Goal: Information Seeking & Learning: Learn about a topic

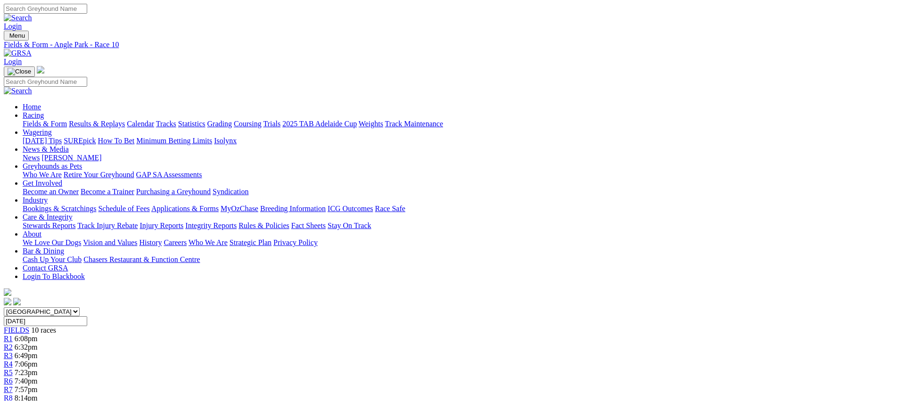
click at [67, 120] on link "Fields & Form" at bounding box center [45, 124] width 44 height 8
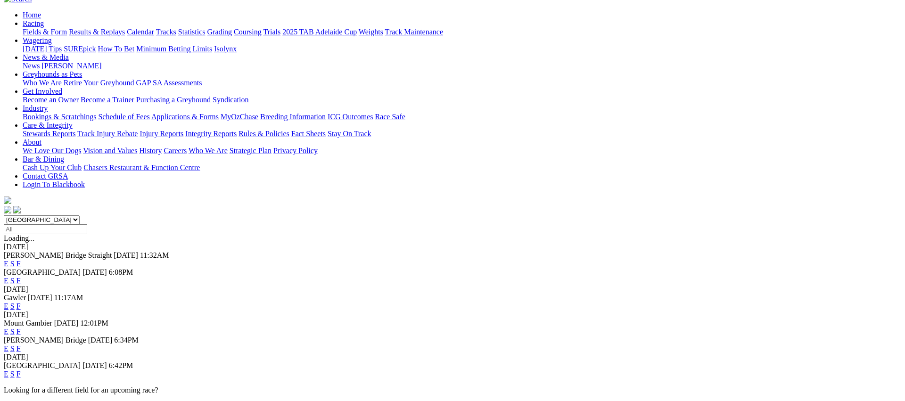
scroll to position [97, 0]
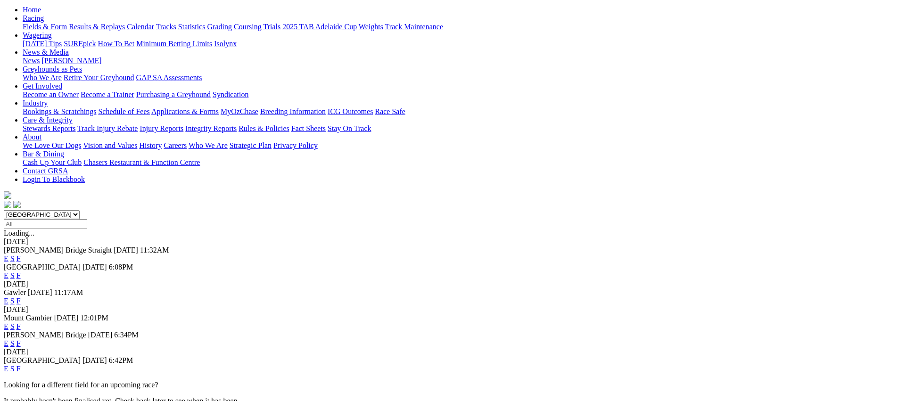
click at [8, 297] on link "E" at bounding box center [6, 301] width 5 height 8
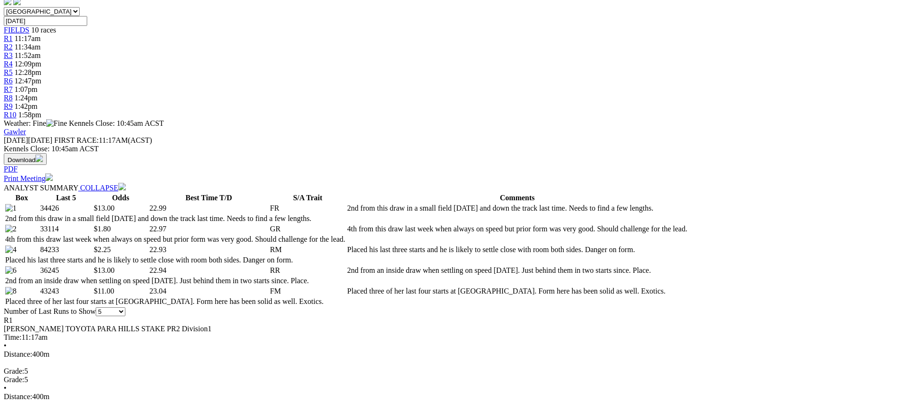
scroll to position [301, 0]
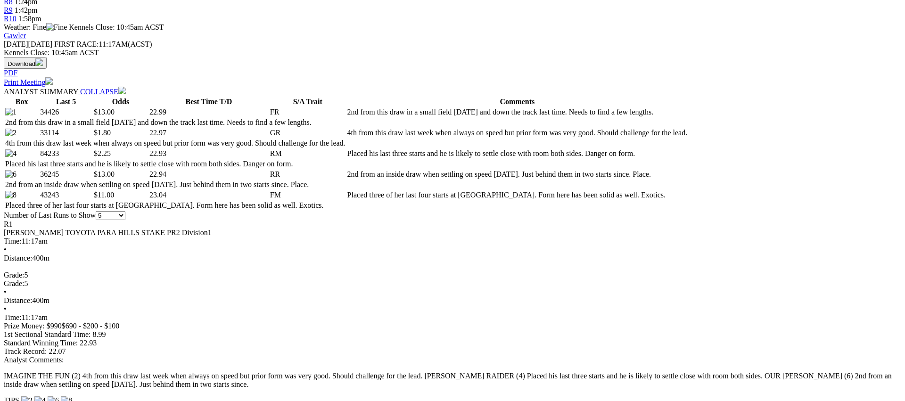
scroll to position [0, 0]
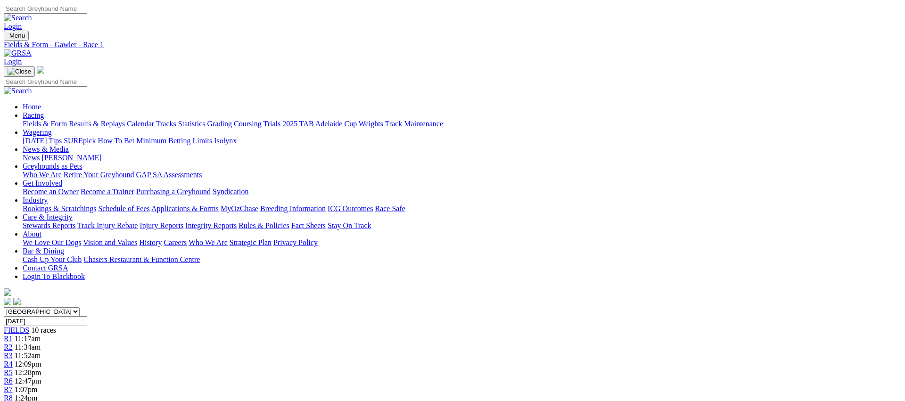
click at [13, 343] on link "R2" at bounding box center [8, 347] width 9 height 8
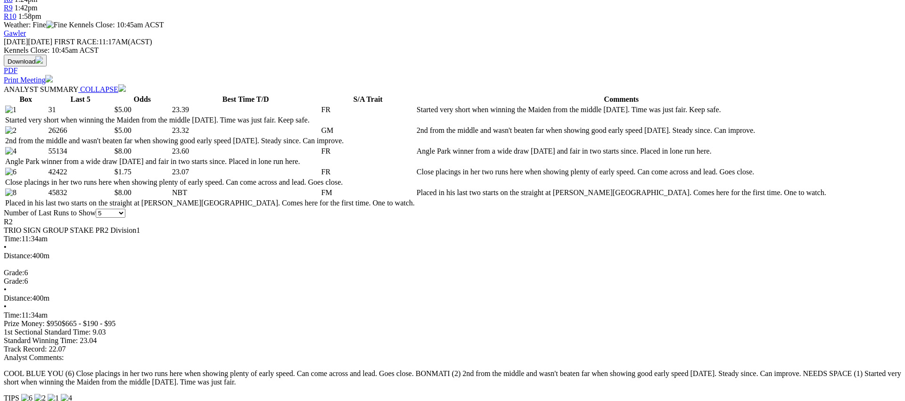
scroll to position [399, 0]
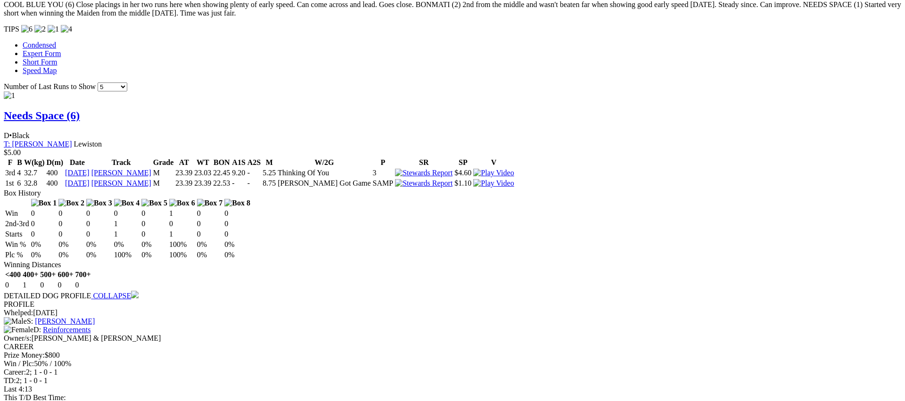
scroll to position [0, 0]
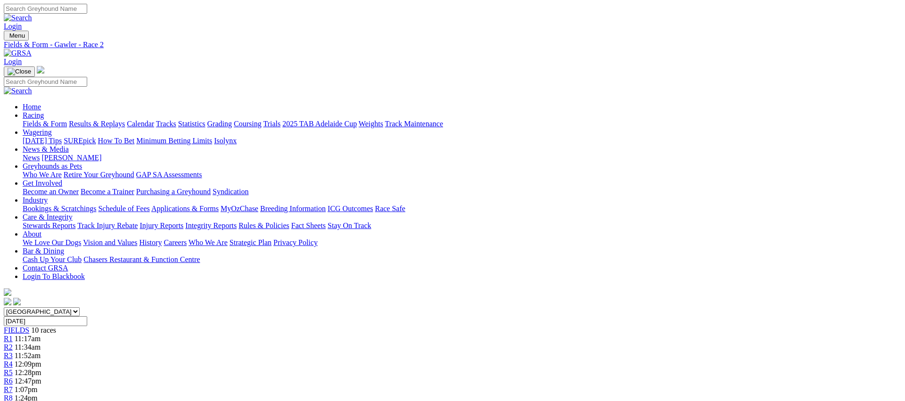
click at [41, 352] on span "11:52am" at bounding box center [28, 356] width 26 height 8
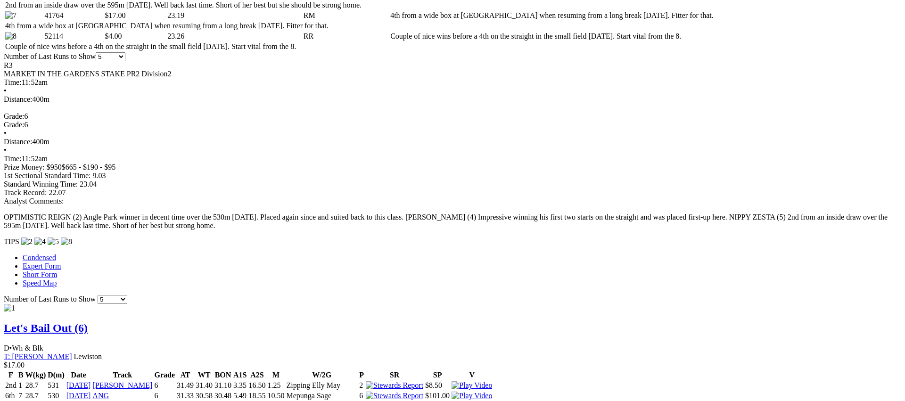
scroll to position [603, 0]
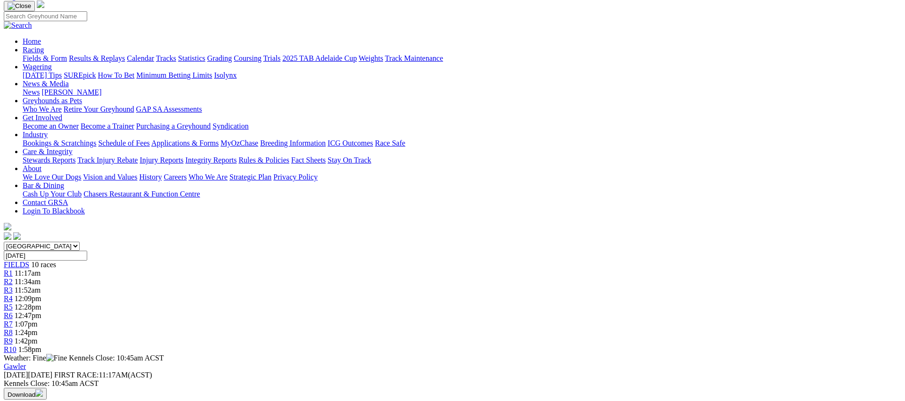
scroll to position [0, 0]
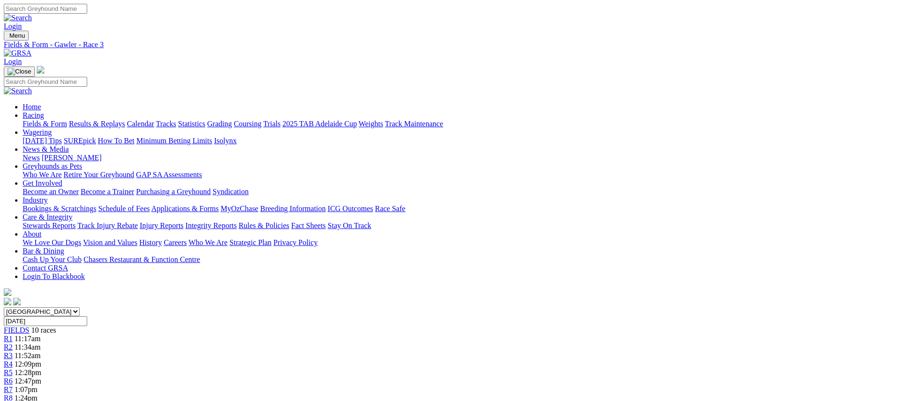
click at [411, 360] on div "R4 12:09pm" at bounding box center [452, 364] width 897 height 8
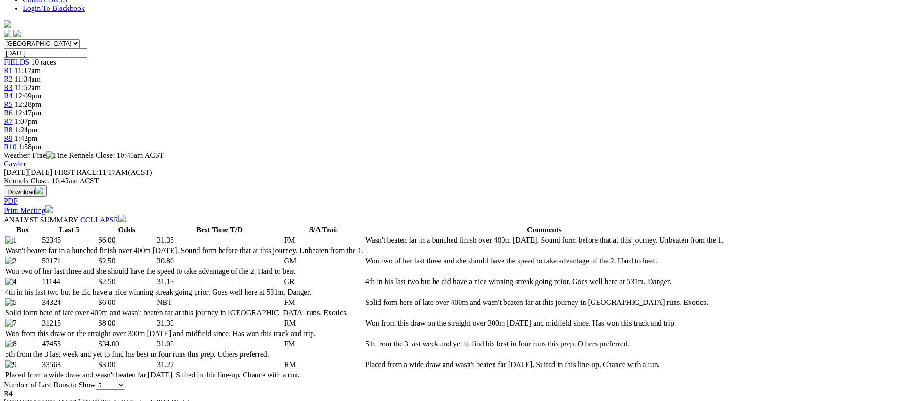
scroll to position [367, 0]
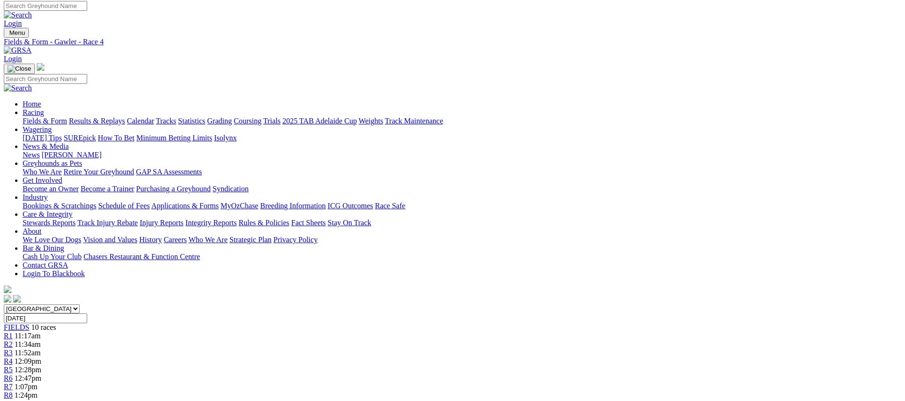
scroll to position [0, 0]
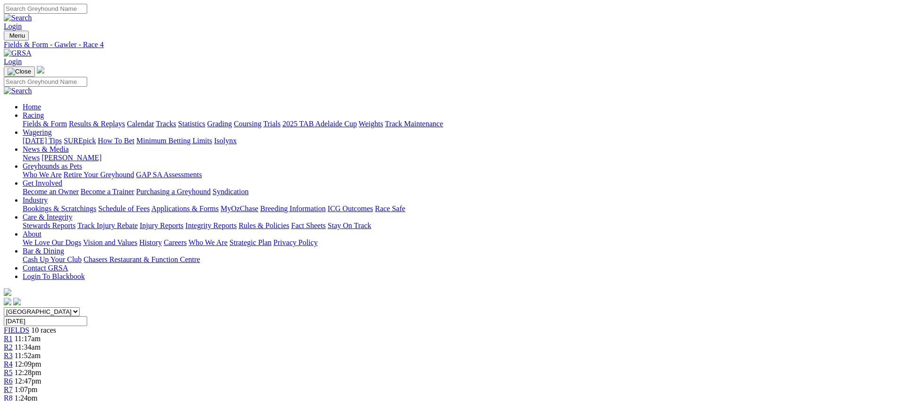
click at [461, 369] on div "R5 12:28pm" at bounding box center [452, 373] width 897 height 8
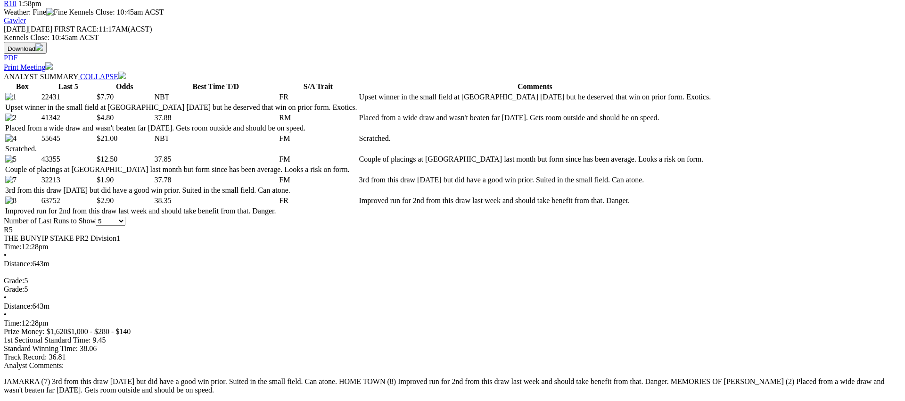
scroll to position [436, 0]
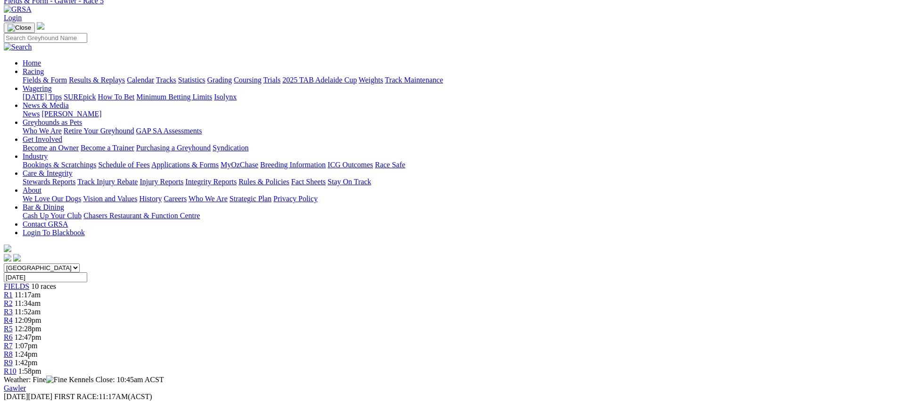
scroll to position [35, 0]
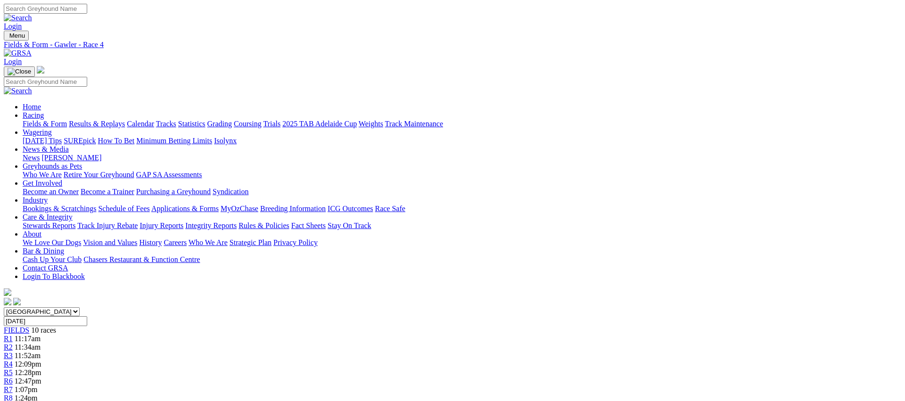
click at [41, 369] on span "12:28pm" at bounding box center [28, 373] width 27 height 8
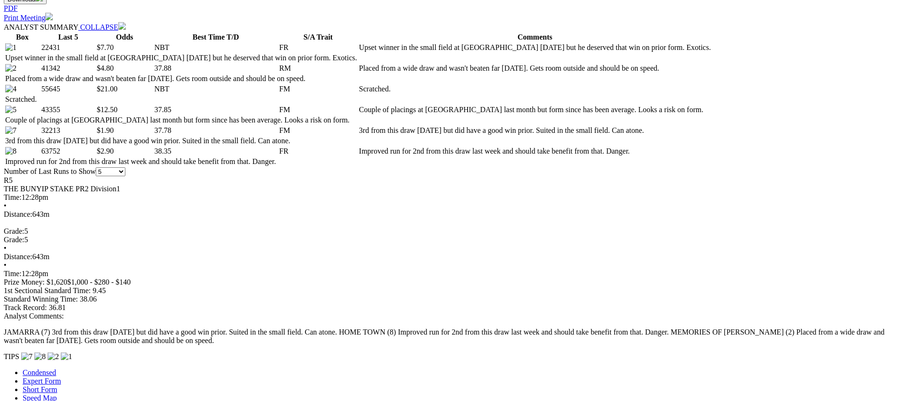
scroll to position [462, 0]
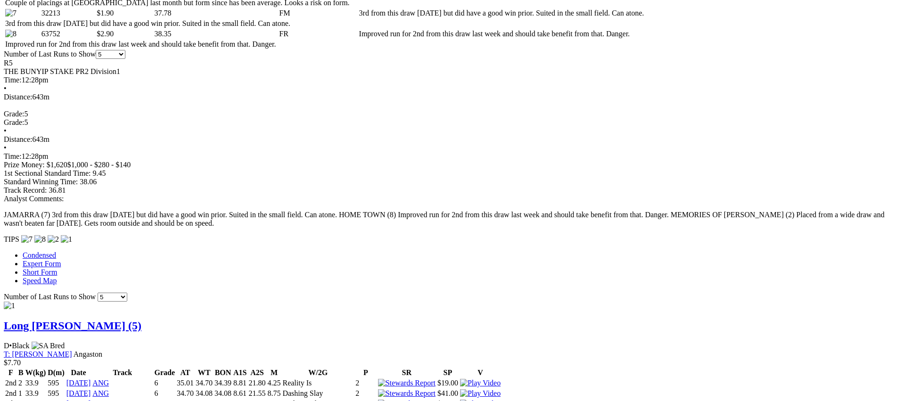
scroll to position [0, 0]
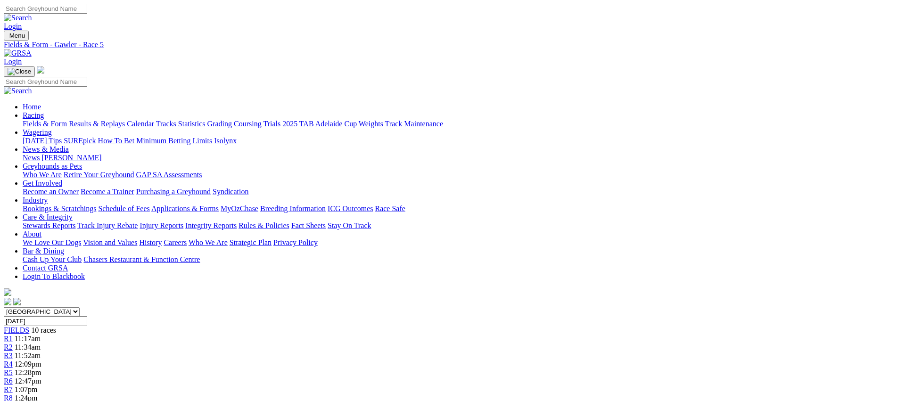
click at [41, 377] on span "12:47pm" at bounding box center [28, 381] width 27 height 8
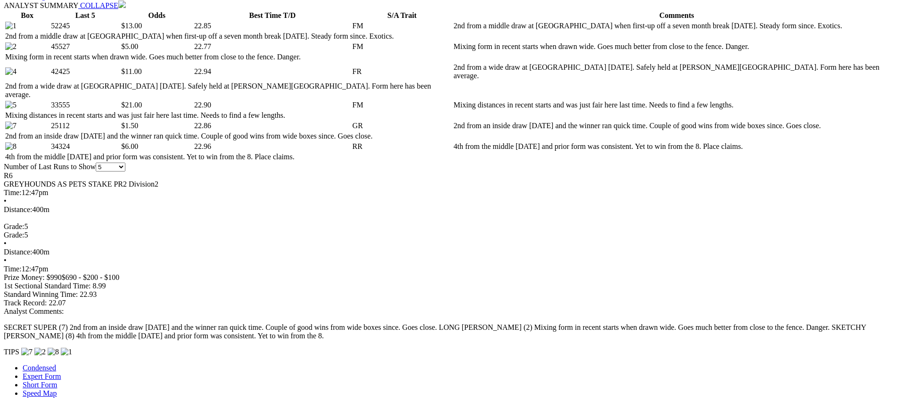
scroll to position [483, 0]
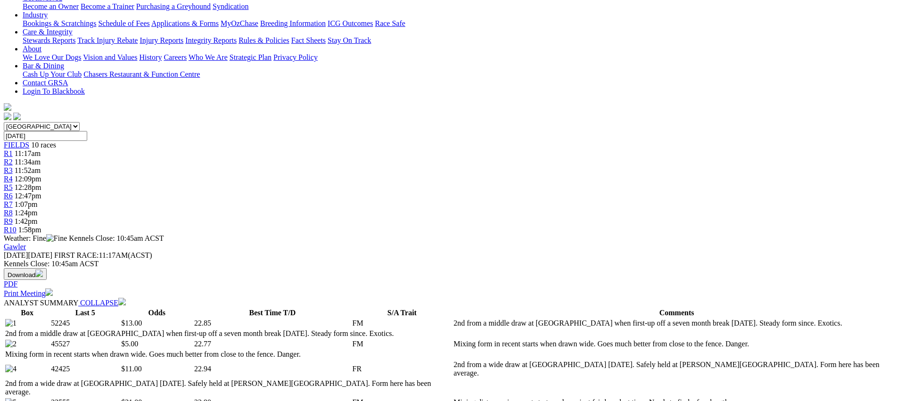
scroll to position [0, 0]
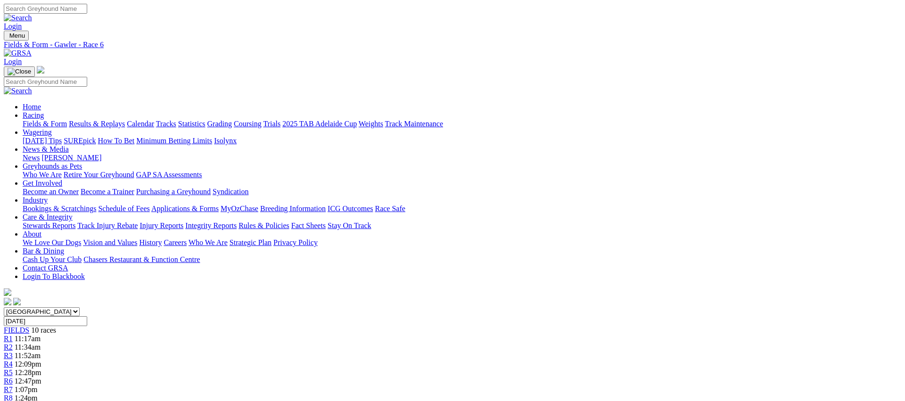
click at [13, 386] on link "R7" at bounding box center [8, 390] width 9 height 8
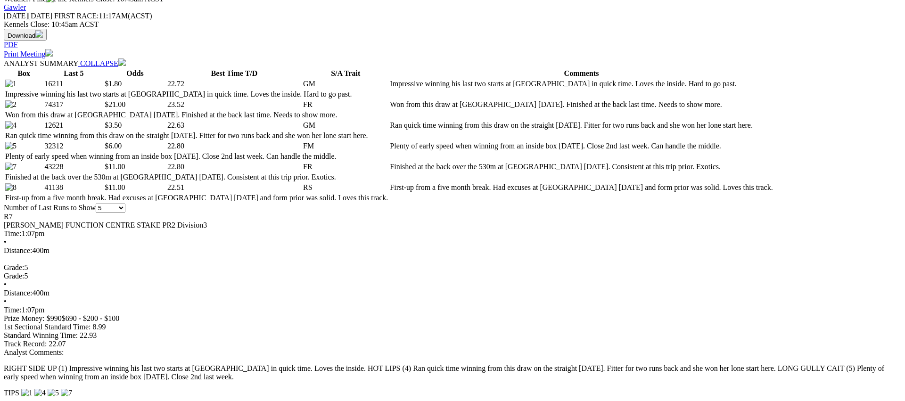
scroll to position [427, 0]
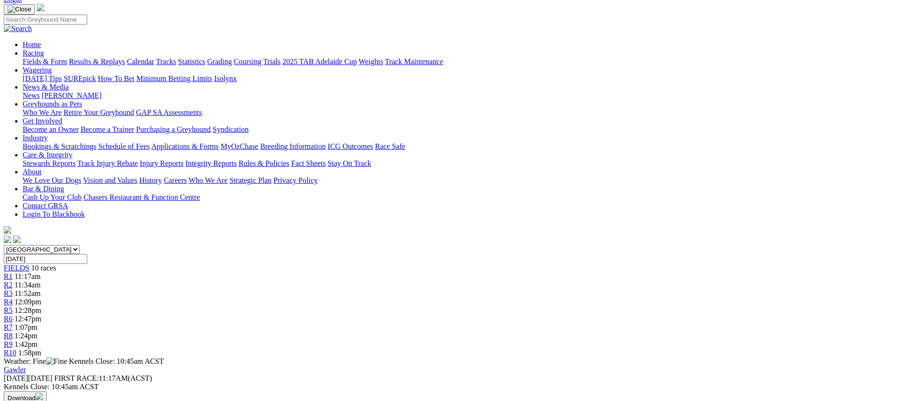
scroll to position [0, 0]
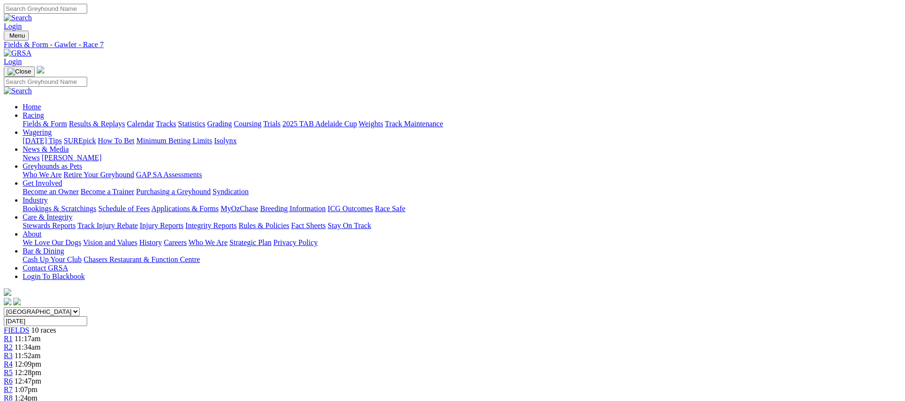
click at [623, 394] on div "R8 1:24pm" at bounding box center [452, 398] width 897 height 8
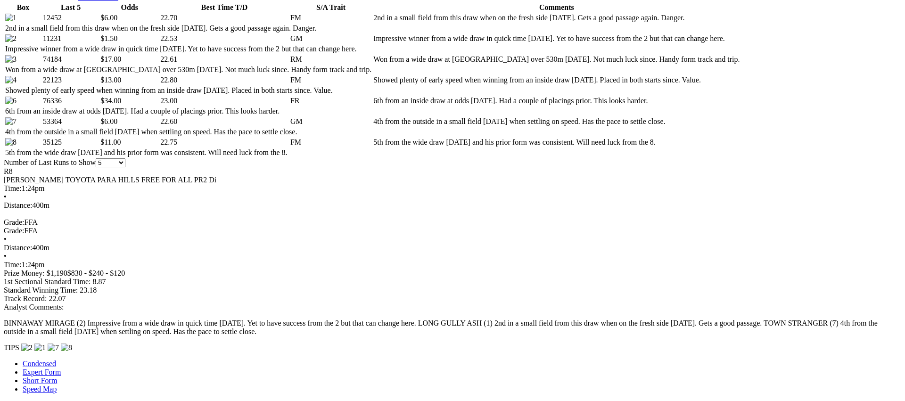
scroll to position [491, 0]
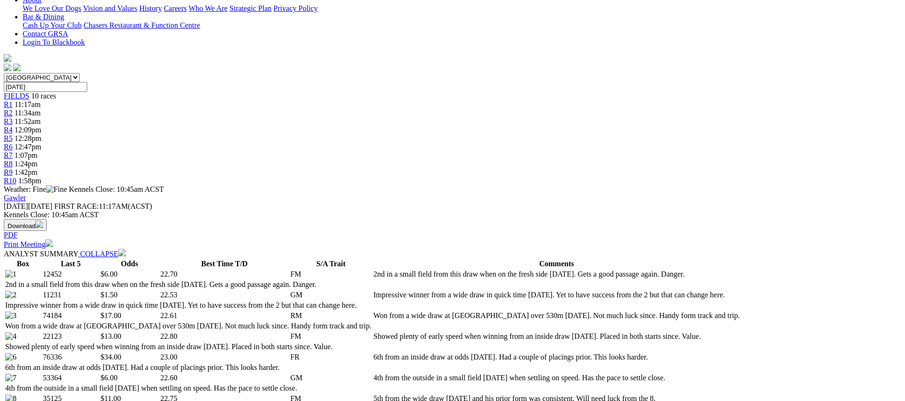
scroll to position [0, 0]
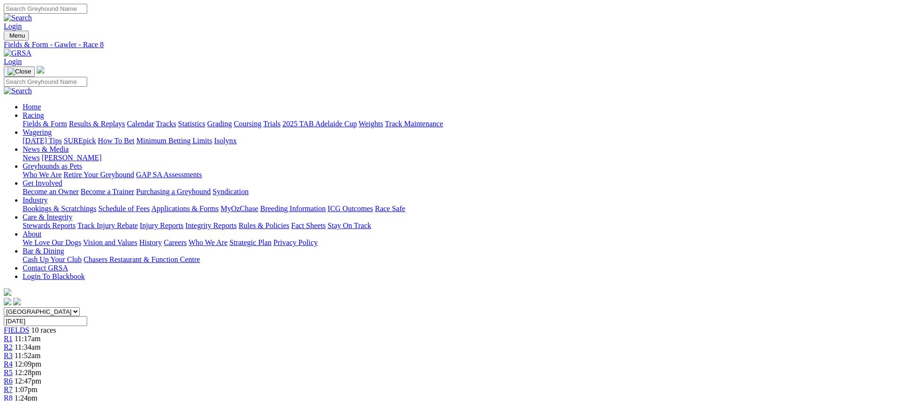
click at [38, 401] on span "1:42pm" at bounding box center [26, 407] width 23 height 8
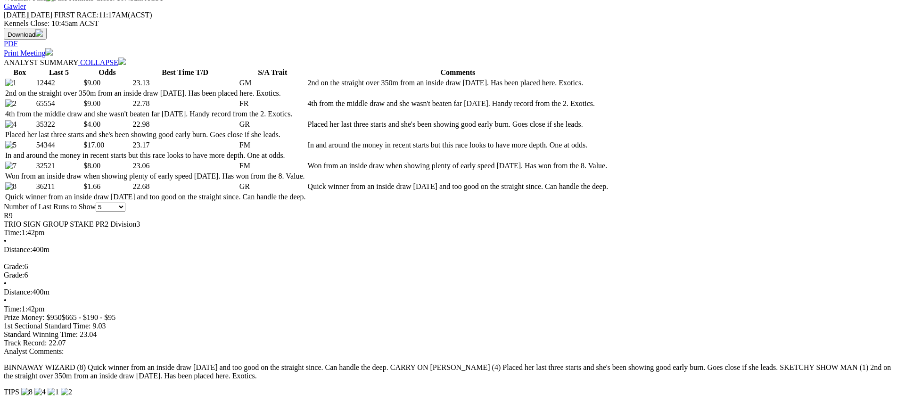
scroll to position [425, 0]
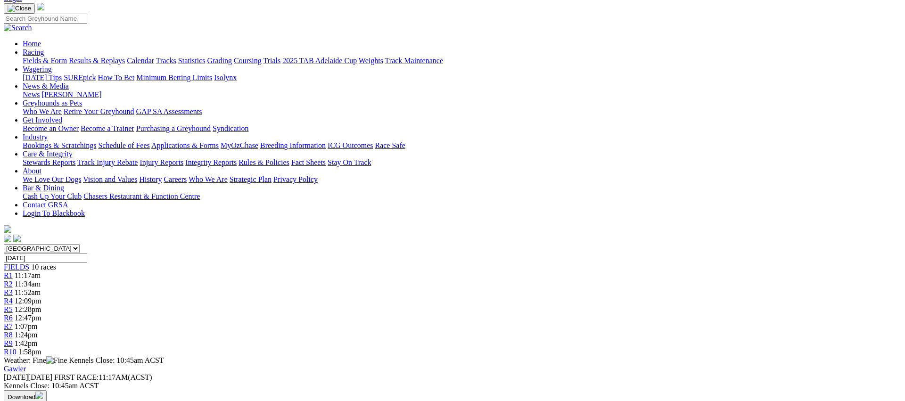
scroll to position [0, 0]
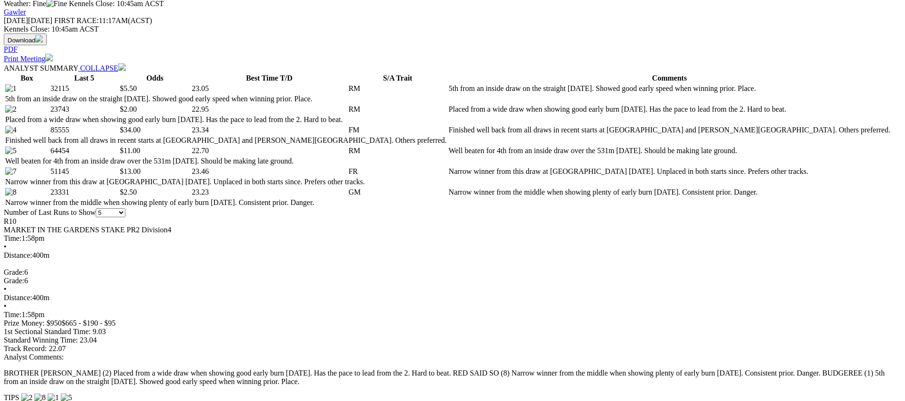
scroll to position [429, 0]
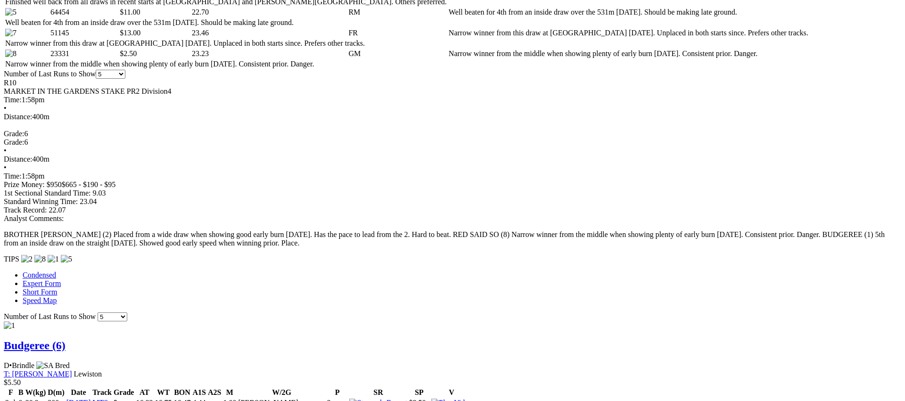
scroll to position [557, 0]
